Goal: Information Seeking & Learning: Find specific fact

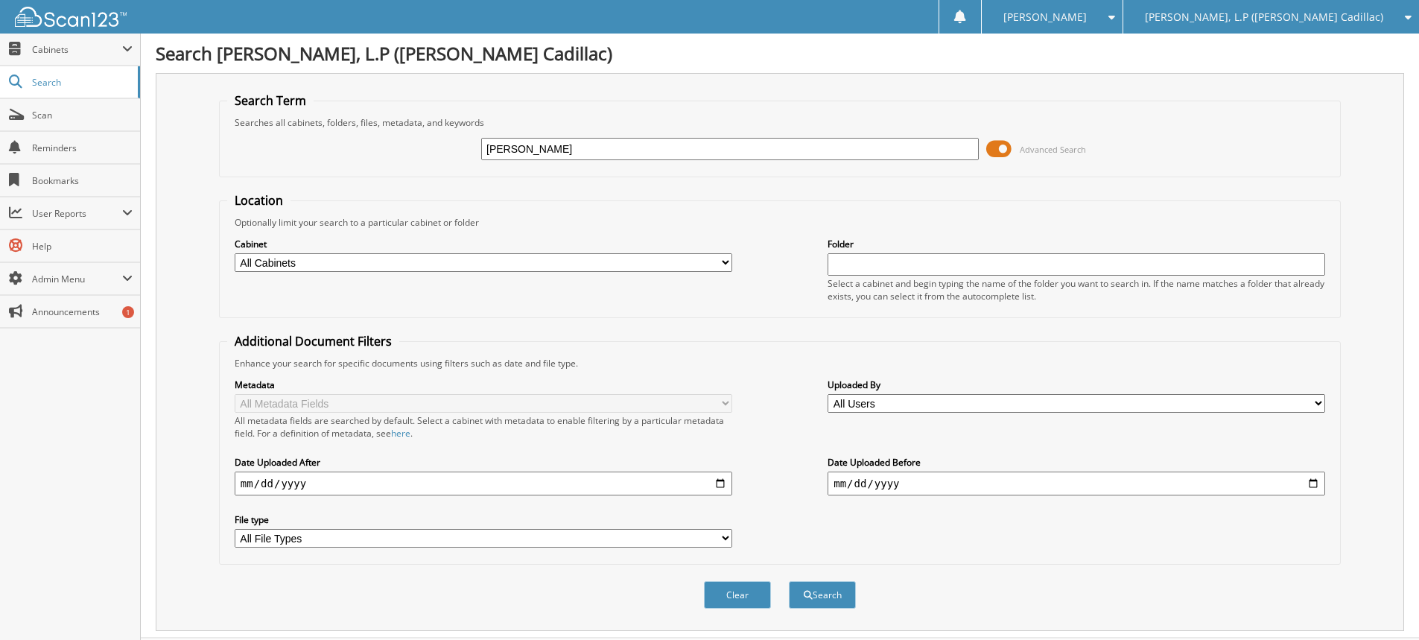
type input "[PERSON_NAME]"
click at [789, 581] on button "Search" at bounding box center [822, 595] width 67 height 28
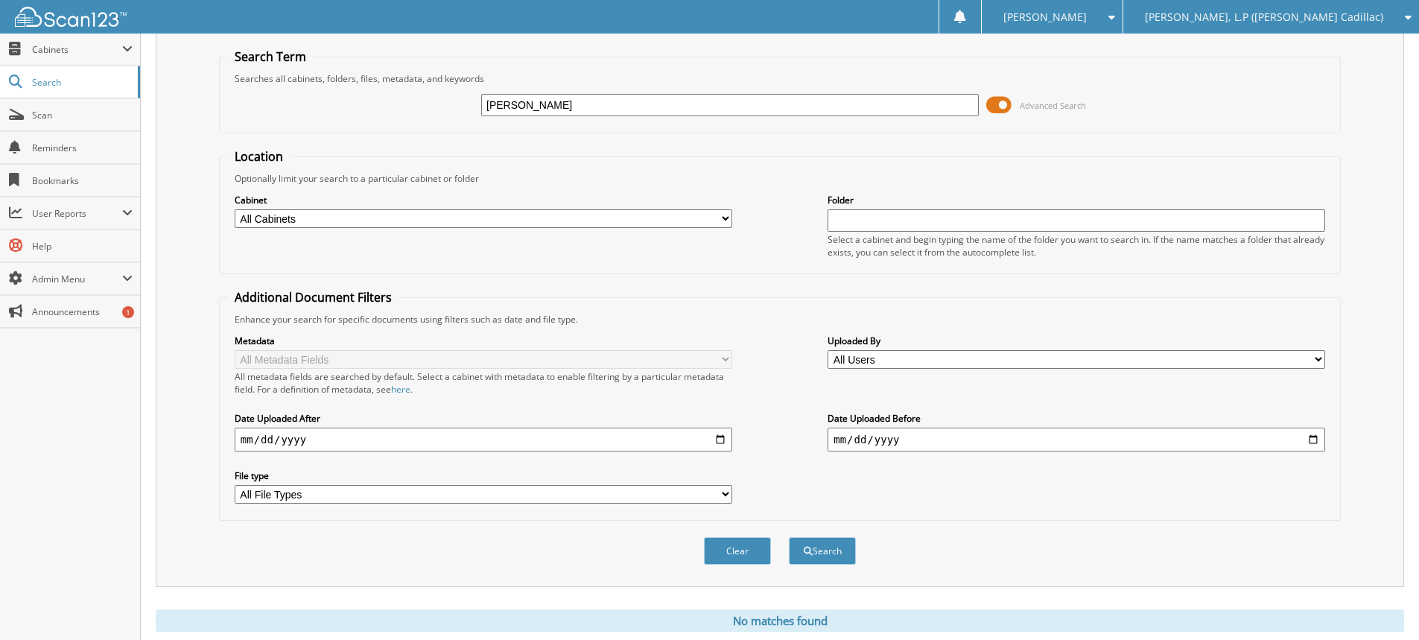
scroll to position [89, 0]
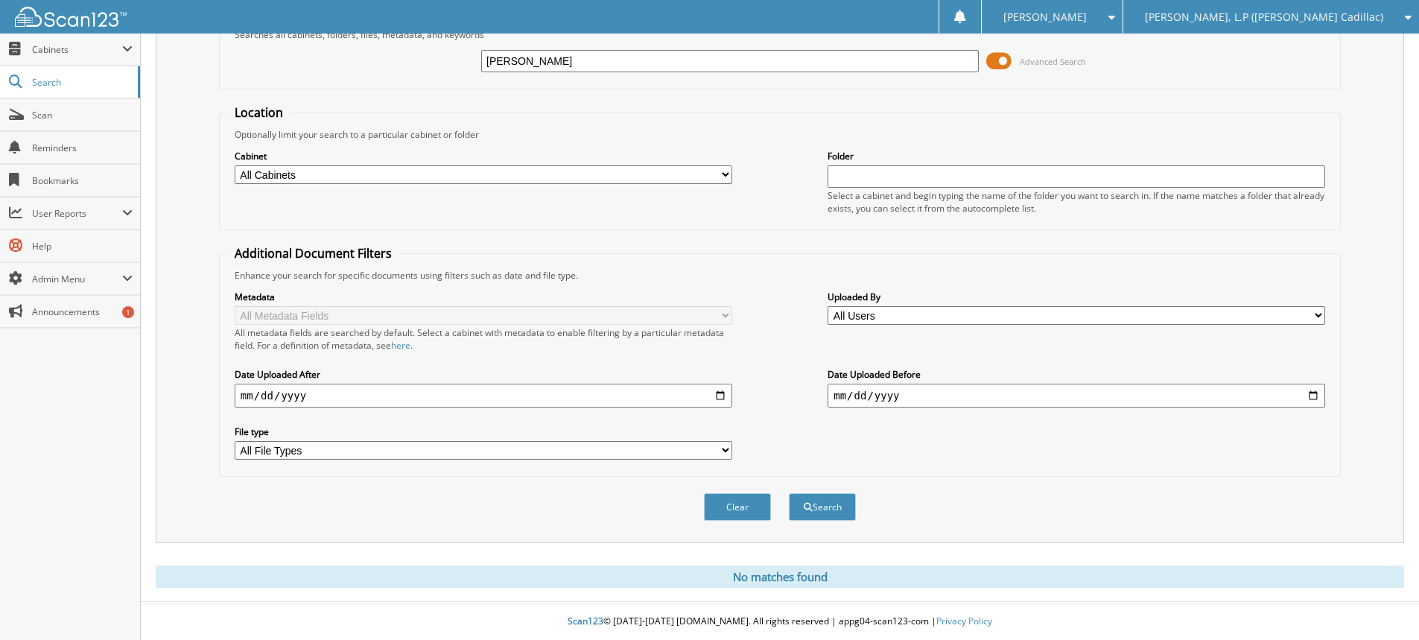
drag, startPoint x: 570, startPoint y: 57, endPoint x: 368, endPoint y: 65, distance: 202.0
click at [382, 65] on div "[PERSON_NAME] Advanced Search" at bounding box center [779, 61] width 1105 height 40
type input "[PERSON_NAME]"
click at [789, 493] on button "Search" at bounding box center [822, 507] width 67 height 28
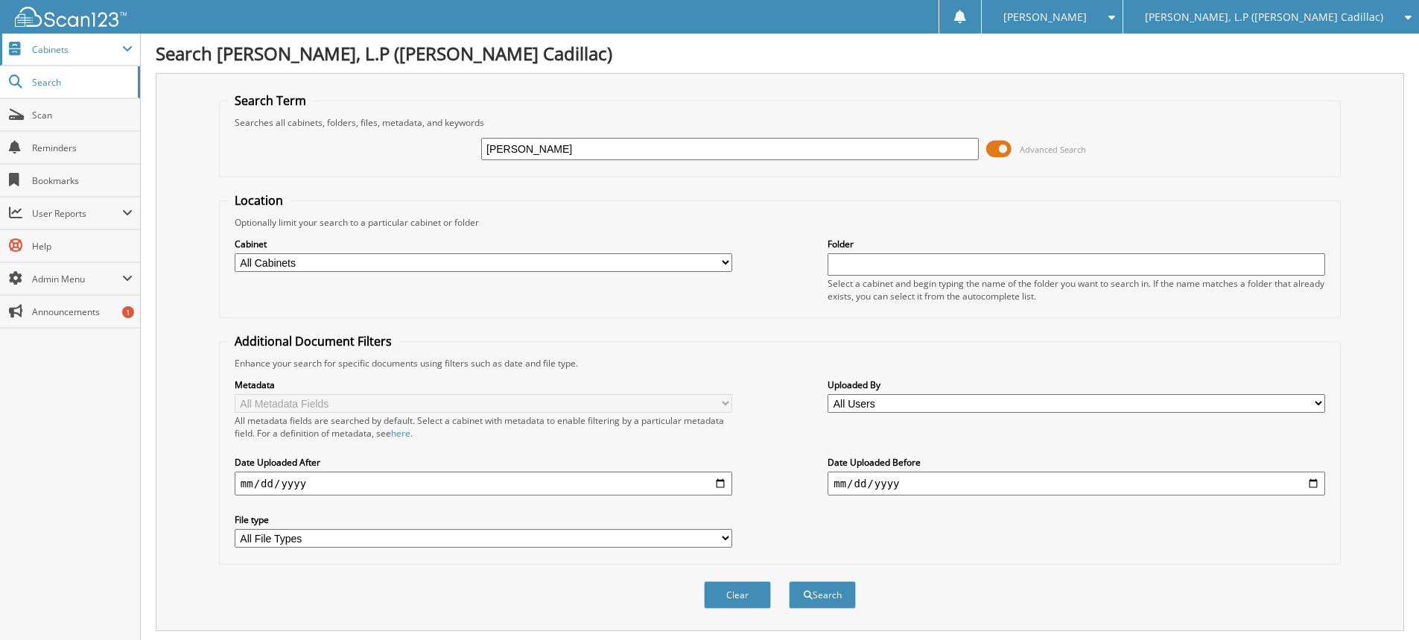
click at [69, 51] on span "Cabinets" at bounding box center [77, 49] width 90 height 13
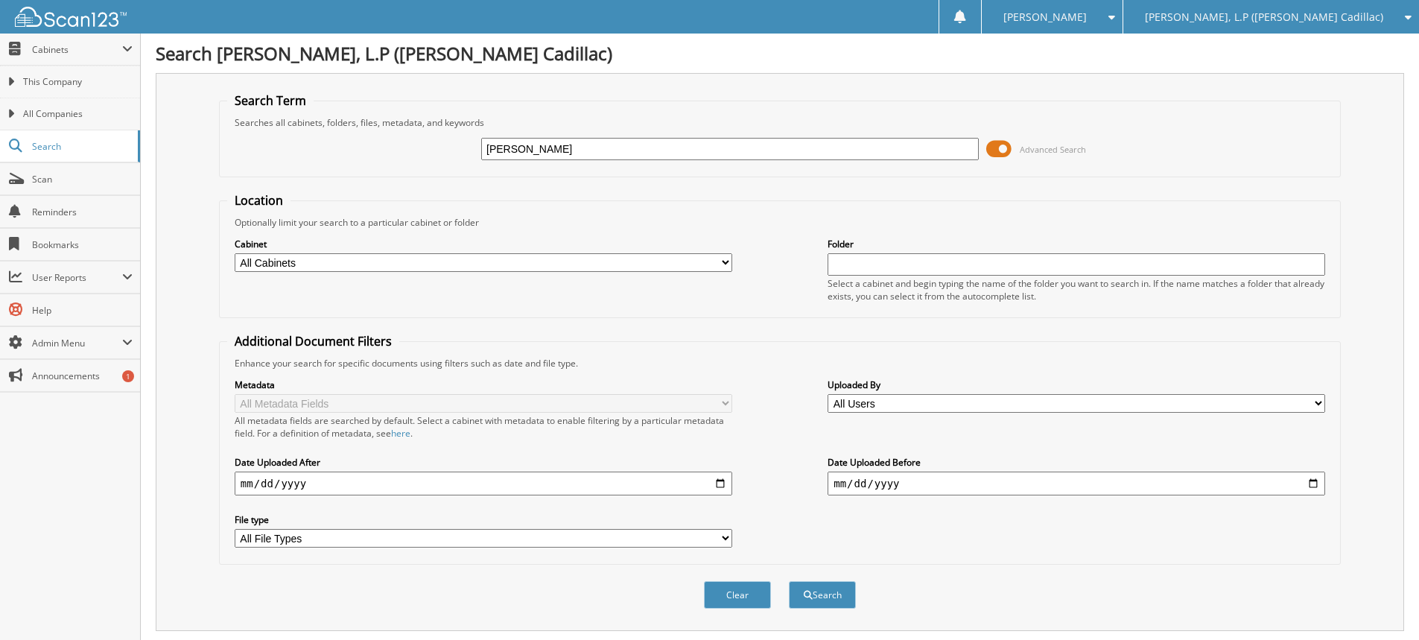
click at [280, 131] on div "marqueta price Advanced Search" at bounding box center [779, 149] width 1105 height 40
click at [589, 151] on input "marqueta price" at bounding box center [730, 149] width 498 height 22
type input "marqueta palmer"
click at [789, 581] on button "Search" at bounding box center [822, 595] width 67 height 28
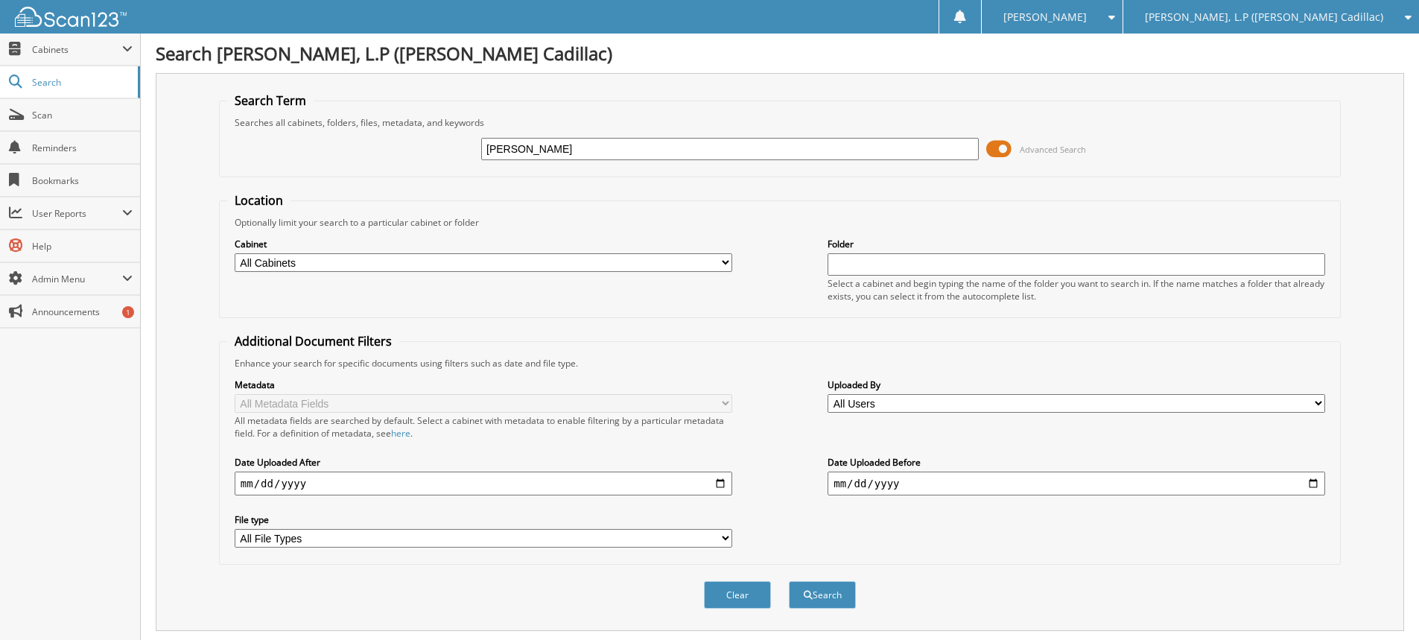
click at [535, 151] on input "marqueta palmer" at bounding box center [730, 149] width 498 height 22
type input "marqueta price palmer"
click at [789, 581] on button "Search" at bounding box center [822, 595] width 67 height 28
drag, startPoint x: 612, startPoint y: 147, endPoint x: 475, endPoint y: 138, distance: 136.6
click at [477, 138] on div "[PERSON_NAME] [PERSON_NAME] Advanced Search" at bounding box center [779, 149] width 1105 height 40
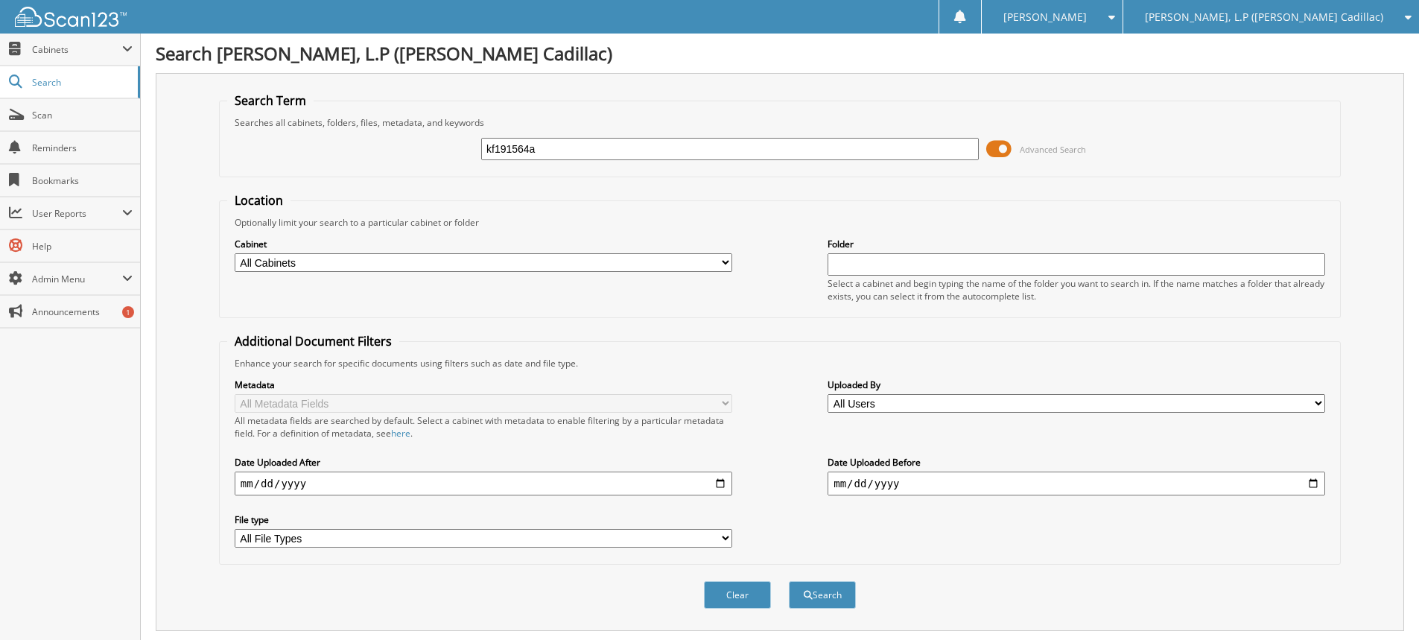
type input "kf191564a"
click at [789, 581] on button "Search" at bounding box center [822, 595] width 67 height 28
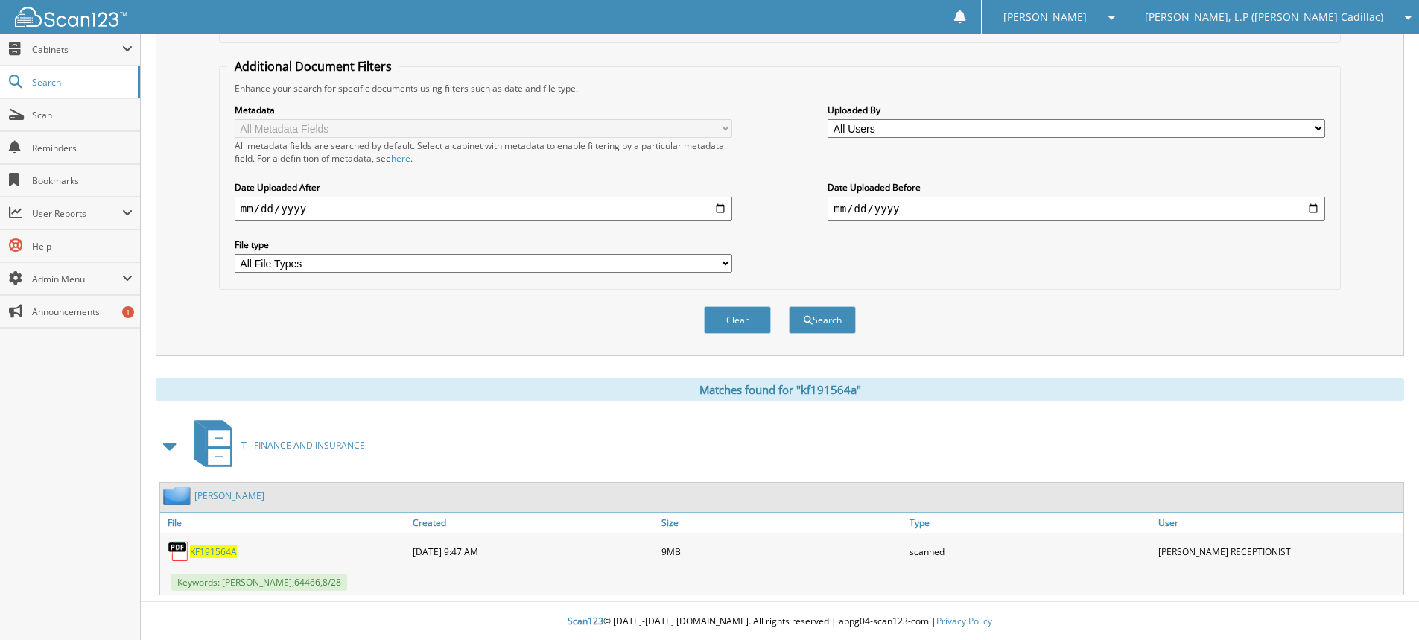
click at [219, 551] on span "KF191564A" at bounding box center [213, 551] width 47 height 13
